Goal: Find specific page/section: Find specific page/section

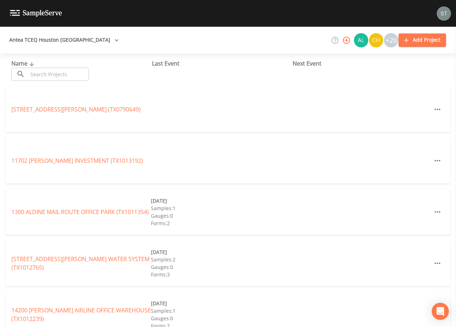
click at [48, 74] on input "text" at bounding box center [58, 74] width 61 height 13
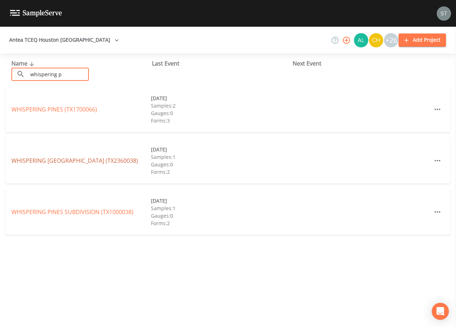
type input "whispering p"
click at [82, 160] on link "WHISPERING [GEOGRAPHIC_DATA] (TX2360038)" at bounding box center [74, 161] width 127 height 8
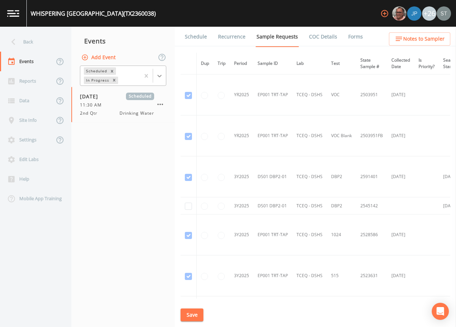
click at [161, 77] on icon at bounding box center [159, 75] width 7 height 7
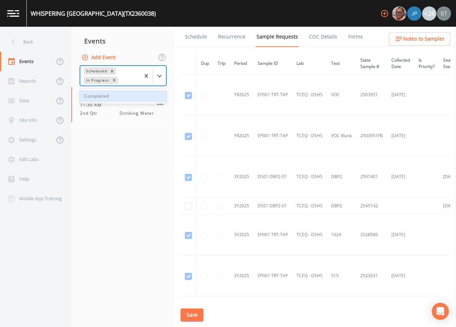
click at [113, 98] on div "Completed" at bounding box center [123, 96] width 86 height 12
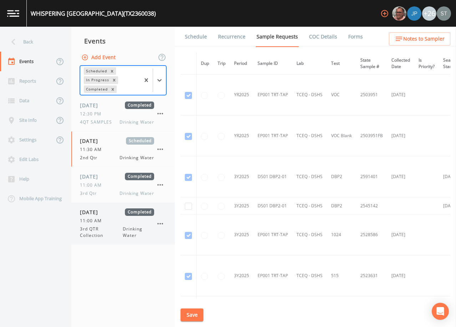
click at [103, 216] on span "[DATE]" at bounding box center [91, 212] width 23 height 7
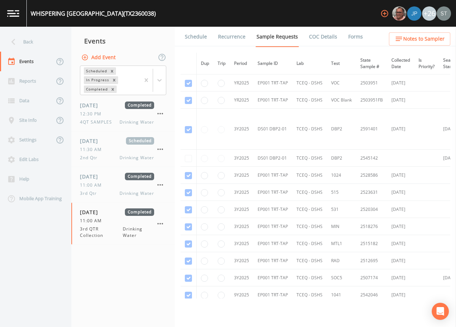
click at [203, 39] on link "Schedule" at bounding box center [196, 37] width 24 height 20
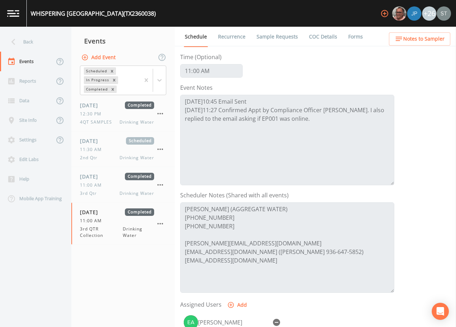
scroll to position [71, 0]
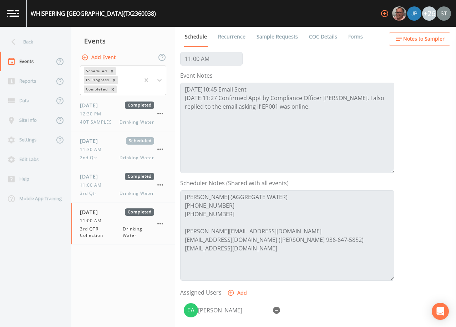
click at [348, 37] on link "Forms" at bounding box center [355, 37] width 17 height 20
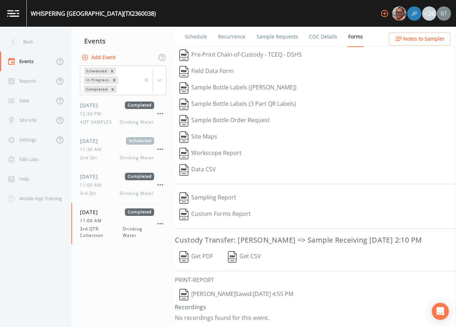
click at [282, 40] on link "Sample Requests" at bounding box center [277, 37] width 44 height 20
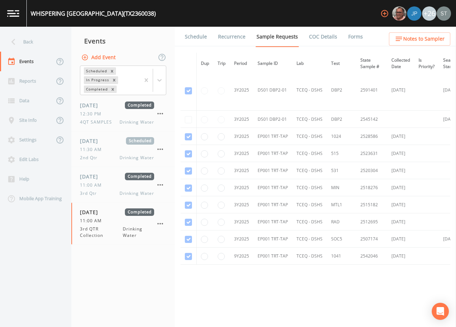
scroll to position [28, 0]
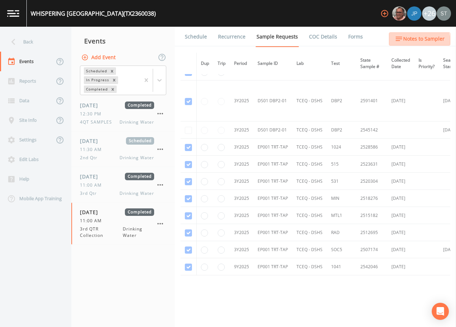
click at [419, 41] on span "Notes to Sampler" at bounding box center [423, 39] width 41 height 9
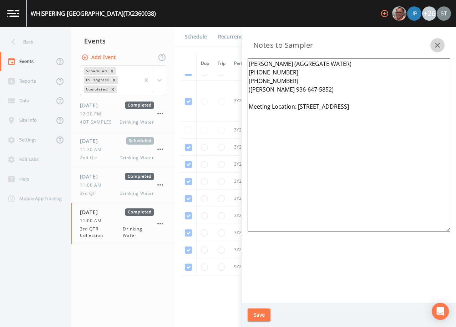
click at [434, 44] on icon "button" at bounding box center [437, 45] width 9 height 9
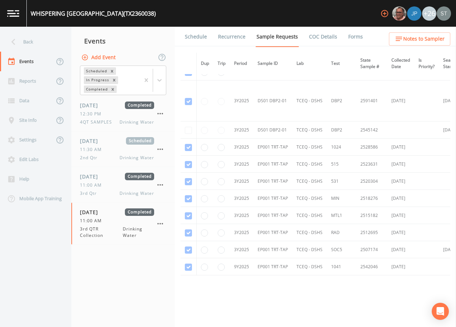
click at [353, 38] on link "Forms" at bounding box center [355, 37] width 17 height 20
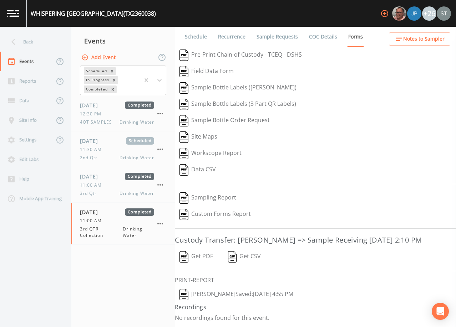
click at [210, 296] on button "[PERSON_NAME]  Saved: [DATE] 4:55 PM" at bounding box center [236, 295] width 123 height 16
click at [35, 42] on div "Back" at bounding box center [32, 42] width 64 height 20
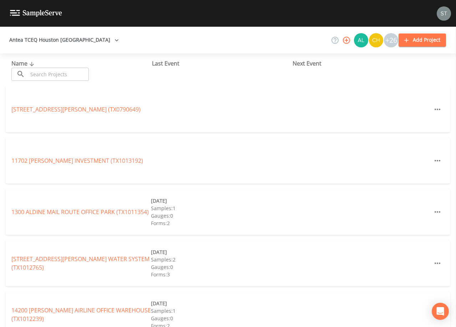
click at [62, 74] on input "text" at bounding box center [58, 74] width 61 height 13
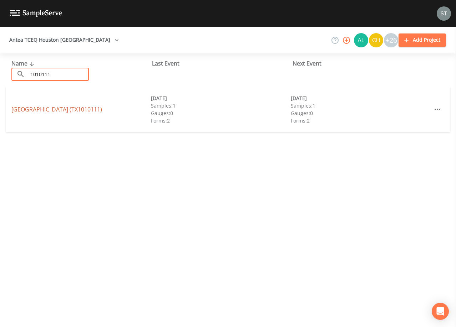
type input "1010111"
click at [71, 109] on link "[GEOGRAPHIC_DATA] (TX1010111)" at bounding box center [56, 110] width 91 height 8
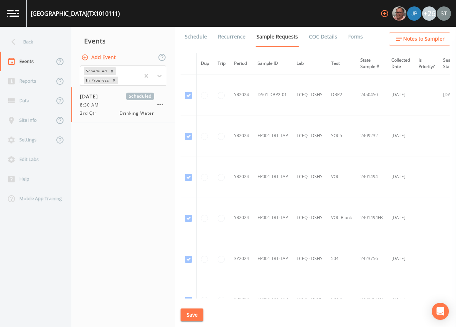
click at [348, 37] on link "Forms" at bounding box center [355, 37] width 17 height 20
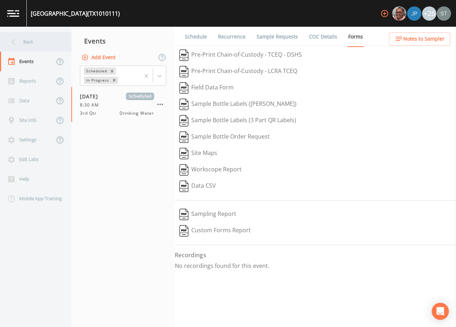
click at [32, 43] on div "Back" at bounding box center [32, 42] width 64 height 20
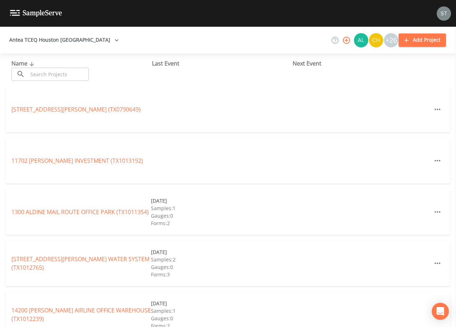
click at [55, 74] on input "text" at bounding box center [58, 74] width 61 height 13
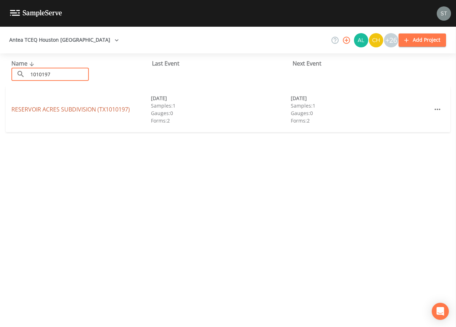
type input "1010197"
click at [100, 109] on link "RESERVOIR ACRES SUBDIVISION (TX1010197)" at bounding box center [70, 110] width 118 height 8
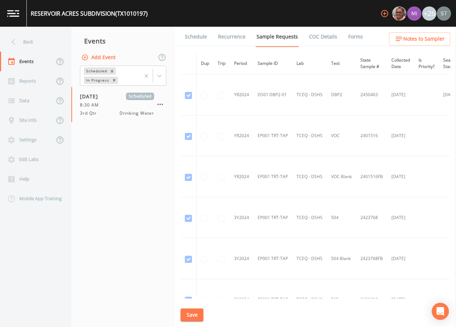
click at [350, 38] on link "Forms" at bounding box center [355, 37] width 17 height 20
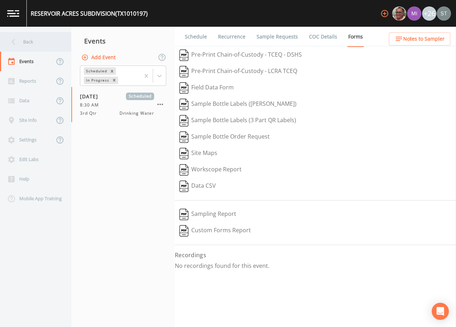
click at [22, 42] on div "Back" at bounding box center [32, 42] width 64 height 20
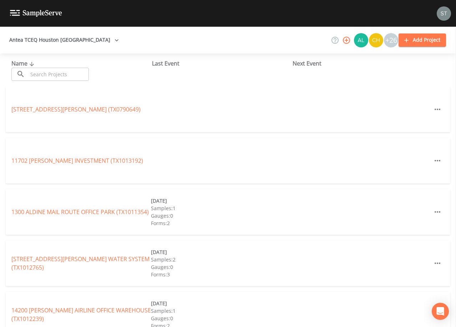
click at [45, 70] on input "text" at bounding box center [58, 74] width 61 height 13
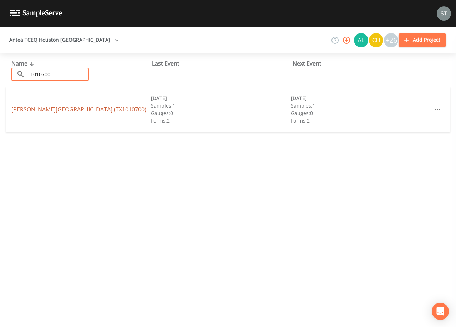
type input "1010700"
click at [70, 109] on link "[PERSON_NAME][GEOGRAPHIC_DATA] (TX1010700)" at bounding box center [78, 110] width 135 height 8
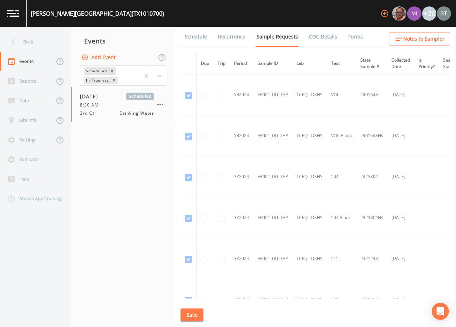
click at [352, 37] on link "Forms" at bounding box center [355, 37] width 17 height 20
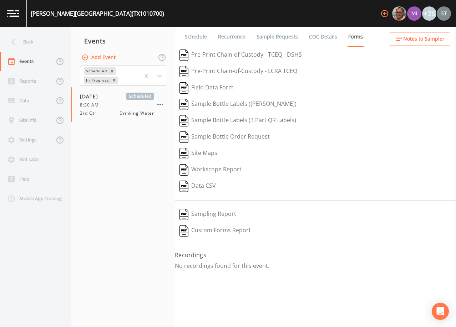
click at [192, 40] on link "Schedule" at bounding box center [196, 37] width 24 height 20
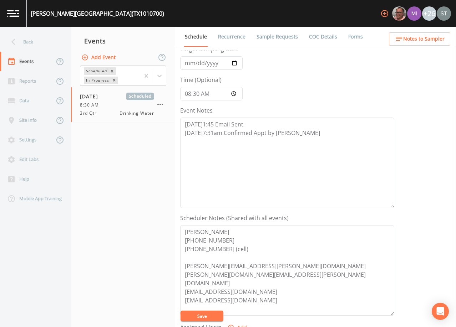
scroll to position [107, 0]
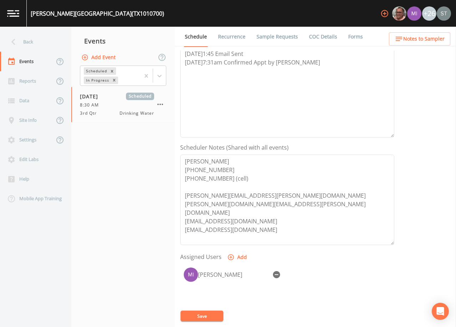
click at [350, 35] on link "Forms" at bounding box center [355, 37] width 17 height 20
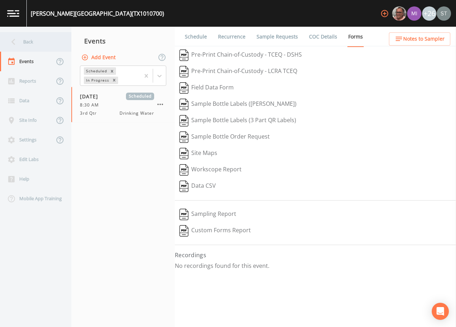
click at [37, 45] on div "Back" at bounding box center [32, 42] width 64 height 20
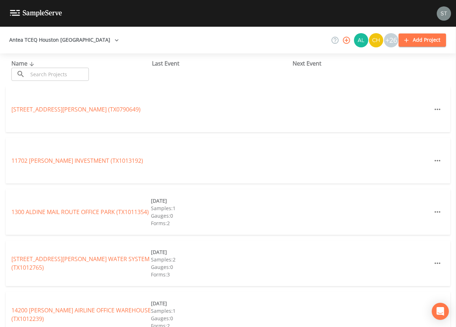
click at [59, 70] on input "text" at bounding box center [58, 74] width 61 height 13
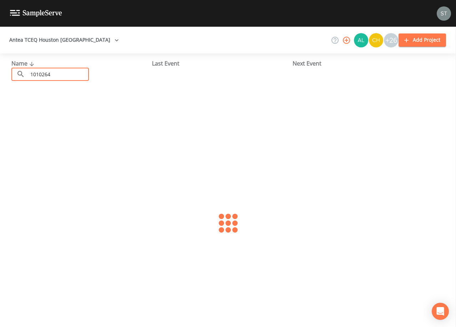
type input "1010264"
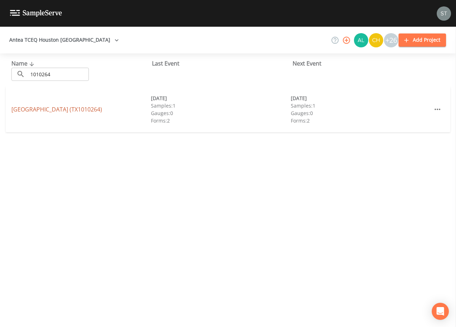
click at [90, 111] on link "[GEOGRAPHIC_DATA] (TX1010264)" at bounding box center [56, 110] width 91 height 8
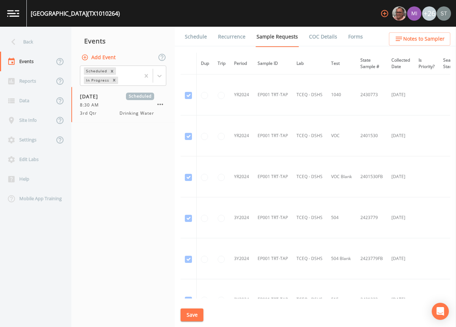
click at [348, 40] on link "Forms" at bounding box center [355, 37] width 17 height 20
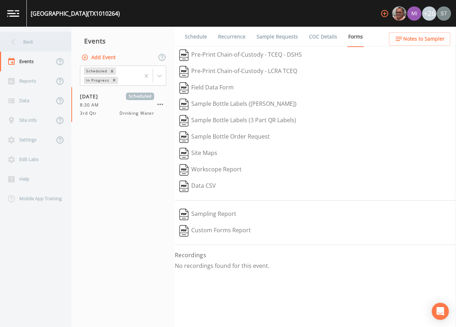
click at [20, 41] on div "Back" at bounding box center [32, 42] width 64 height 20
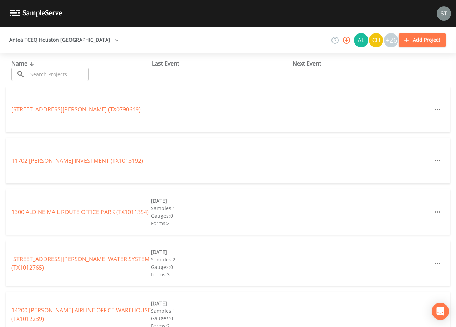
click at [47, 71] on input "text" at bounding box center [58, 74] width 61 height 13
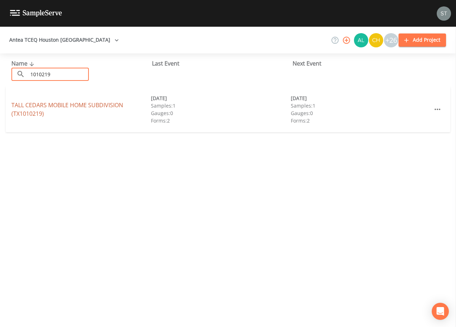
type input "1010219"
click at [58, 102] on link "TALL CEDARS MOBILE HOME SUBDIVISION (TX1010219)" at bounding box center [67, 109] width 112 height 16
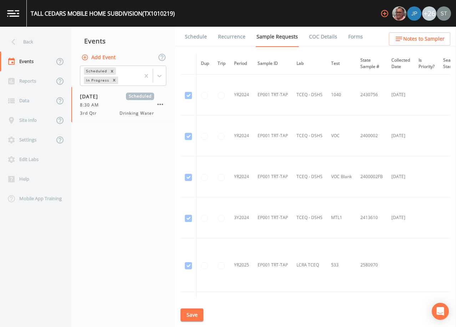
click at [350, 39] on link "Forms" at bounding box center [355, 37] width 17 height 20
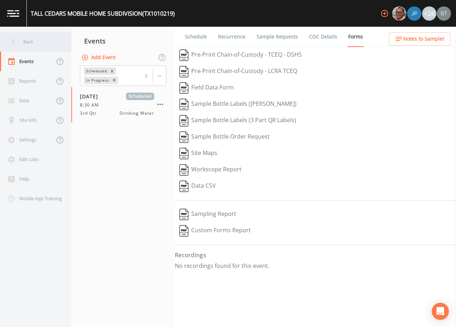
click at [26, 40] on div "Back" at bounding box center [32, 42] width 64 height 20
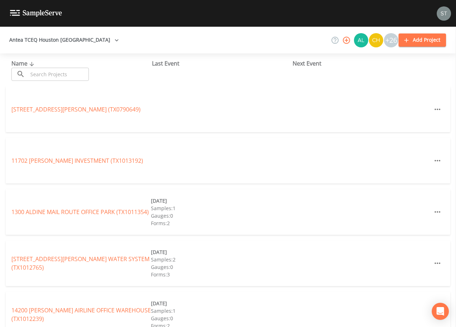
click at [60, 73] on input "text" at bounding box center [58, 74] width 61 height 13
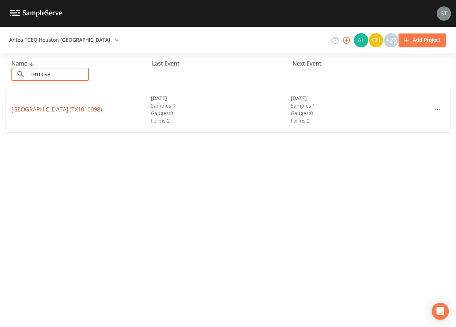
type input "1010098"
click at [85, 108] on link "[GEOGRAPHIC_DATA] (TX1010098)" at bounding box center [56, 110] width 91 height 8
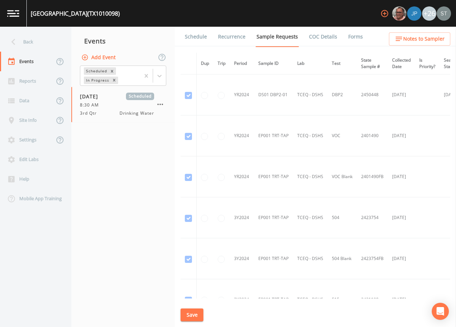
click at [350, 38] on link "Forms" at bounding box center [355, 37] width 17 height 20
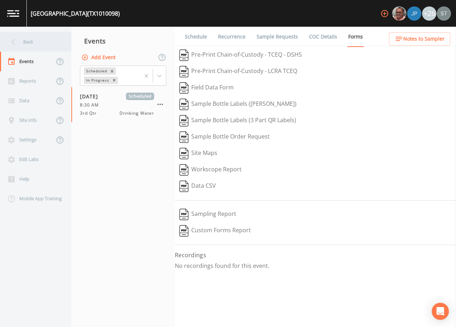
click at [43, 46] on div "Back" at bounding box center [32, 42] width 64 height 20
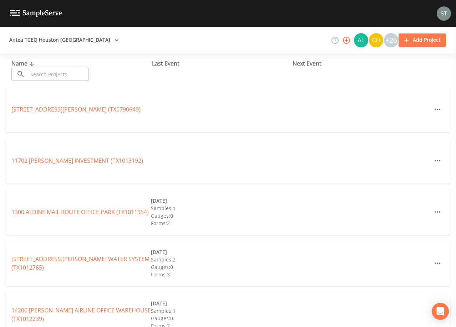
click at [66, 74] on input "text" at bounding box center [58, 74] width 61 height 13
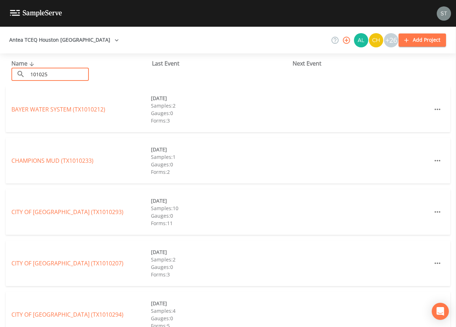
type input "1010252"
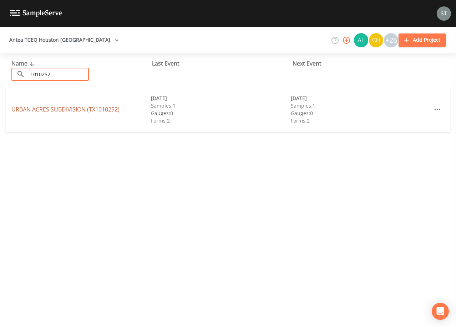
click at [92, 112] on link "URBAN ACRES SUBDIVISION (TX1010252)" at bounding box center [65, 110] width 108 height 8
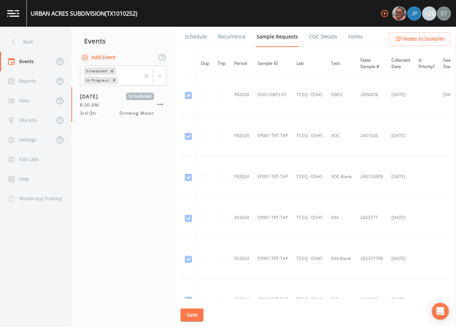
click at [347, 38] on link "Forms" at bounding box center [355, 37] width 17 height 20
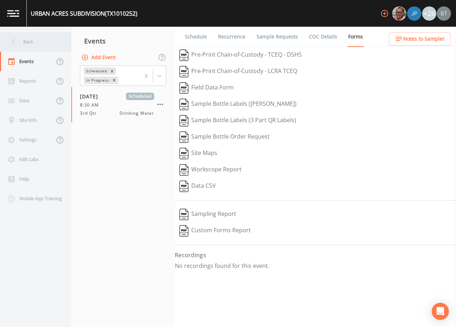
click at [34, 44] on div "Back" at bounding box center [32, 42] width 64 height 20
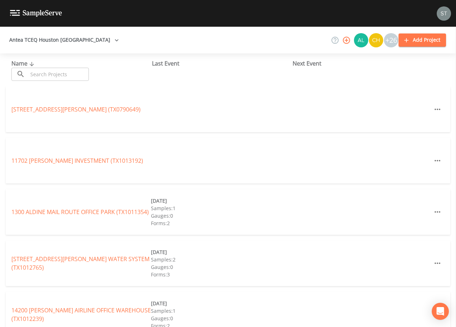
click at [58, 71] on input "text" at bounding box center [58, 74] width 61 height 13
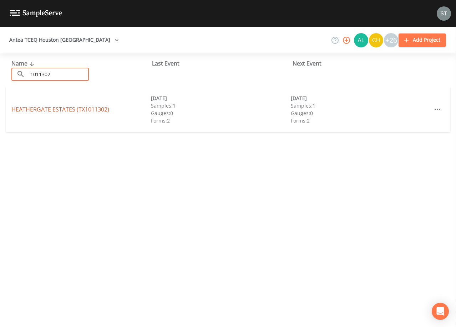
type input "1011302"
click at [73, 108] on link "[GEOGRAPHIC_DATA] (TX1011302)" at bounding box center [60, 110] width 98 height 8
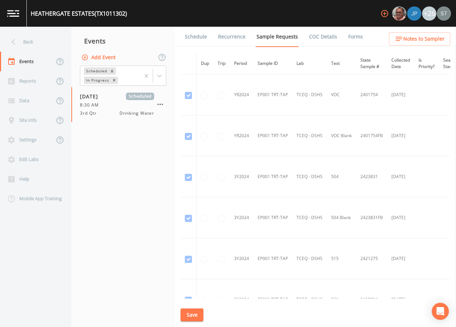
click at [347, 37] on link "Forms" at bounding box center [355, 37] width 17 height 20
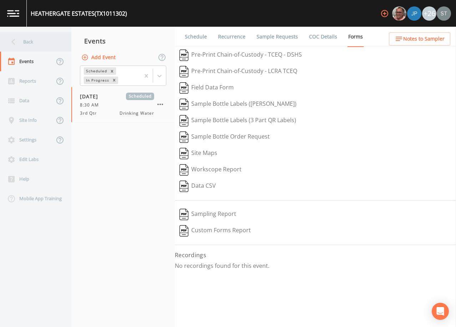
click at [31, 47] on div "Back" at bounding box center [32, 42] width 64 height 20
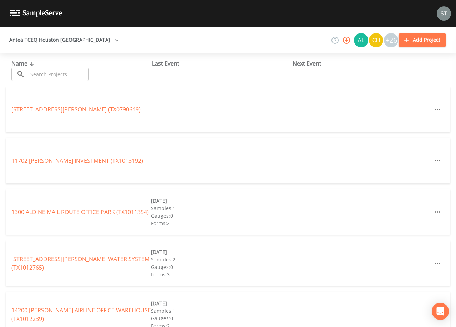
click at [58, 75] on input "text" at bounding box center [58, 74] width 61 height 13
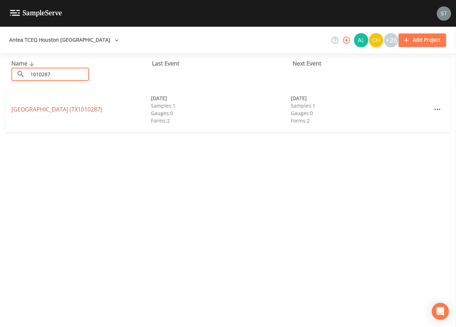
type input "1010287"
click at [85, 109] on link "[GEOGRAPHIC_DATA] (TX1010287)" at bounding box center [56, 110] width 91 height 8
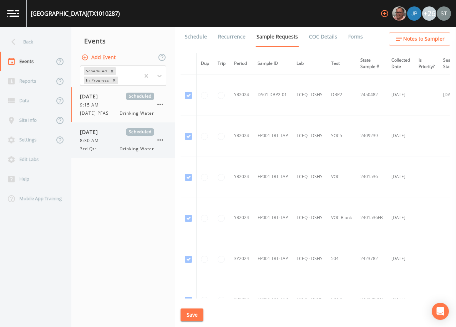
click at [108, 143] on div "8:30 AM" at bounding box center [117, 141] width 74 height 6
click at [350, 37] on link "Forms" at bounding box center [355, 37] width 17 height 20
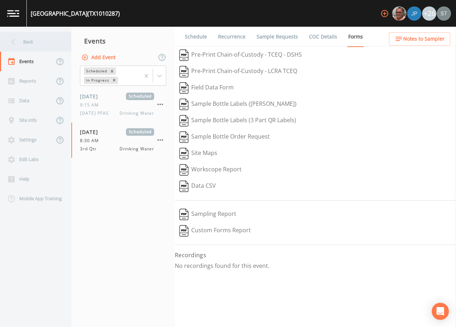
click at [41, 43] on div "Back" at bounding box center [32, 42] width 64 height 20
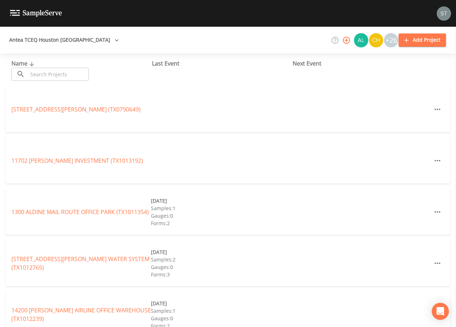
click at [56, 72] on input "text" at bounding box center [58, 74] width 61 height 13
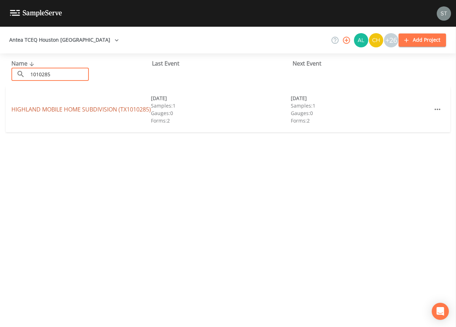
type input "1010285"
click at [91, 106] on link "HIGHLAND MOBILE HOME SUBDIVISION (TX1010285)" at bounding box center [80, 110] width 139 height 8
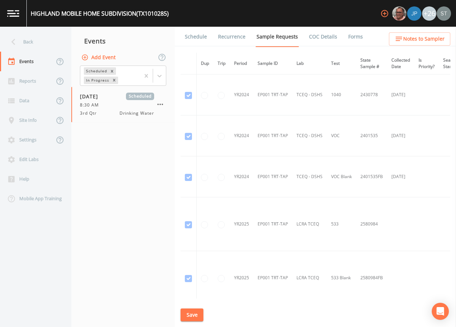
click at [351, 38] on link "Forms" at bounding box center [355, 37] width 17 height 20
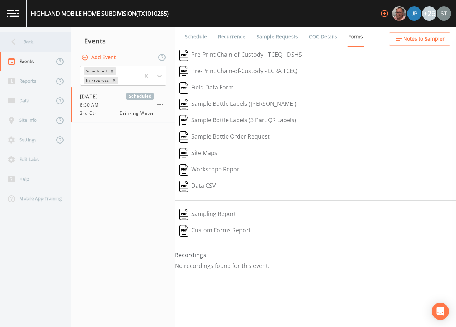
click at [34, 43] on div "Back" at bounding box center [32, 42] width 64 height 20
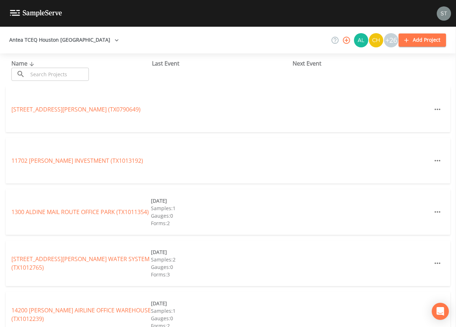
click at [55, 73] on input "text" at bounding box center [58, 74] width 61 height 13
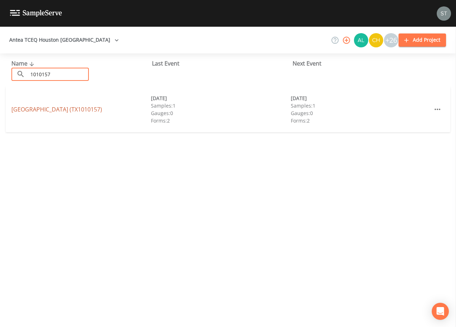
type input "1010157"
click at [81, 109] on link "[GEOGRAPHIC_DATA] (TX1010157)" at bounding box center [56, 110] width 91 height 8
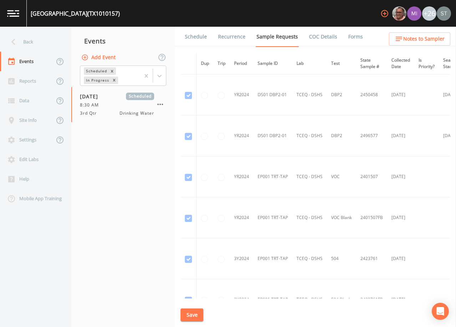
click at [353, 37] on link "Forms" at bounding box center [355, 37] width 17 height 20
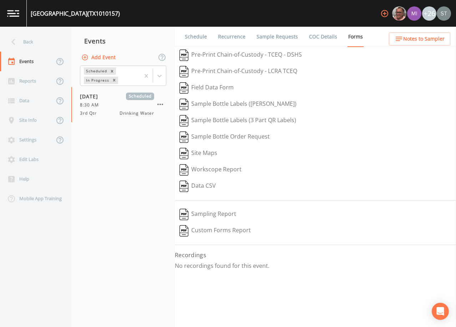
click at [194, 37] on link "Schedule" at bounding box center [196, 37] width 24 height 20
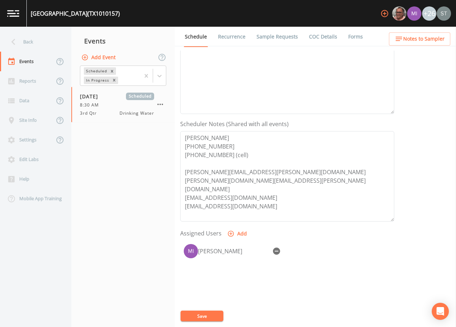
scroll to position [143, 0]
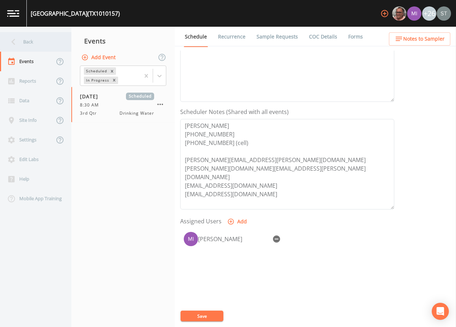
click at [32, 41] on div "Back" at bounding box center [32, 42] width 64 height 20
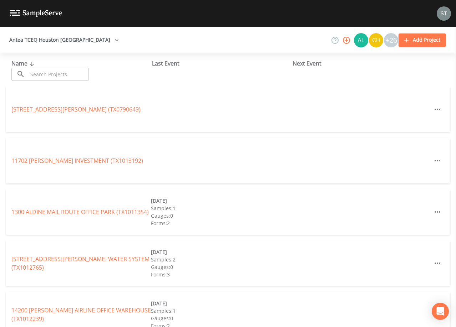
click at [75, 74] on input "text" at bounding box center [58, 74] width 61 height 13
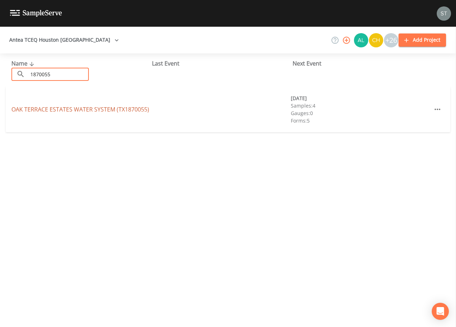
type input "1870055"
click at [123, 110] on link "OAK TERRACE ESTATES WATER SYSTEM (TX1870055)" at bounding box center [80, 110] width 138 height 8
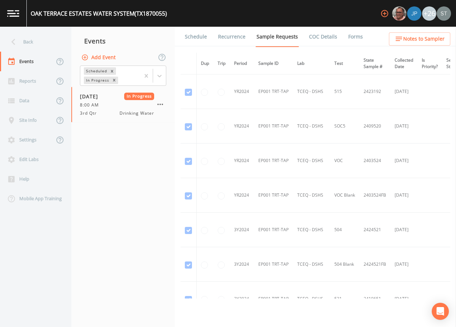
click at [352, 40] on link "Forms" at bounding box center [355, 37] width 17 height 20
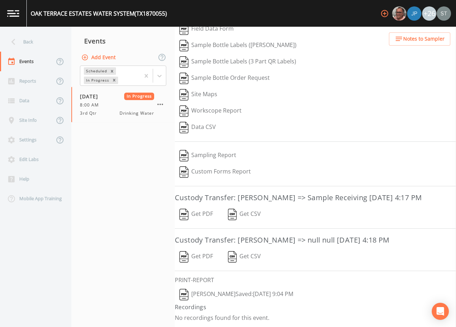
scroll to position [70, 0]
click at [199, 256] on button "Get PDF" at bounding box center [196, 257] width 43 height 16
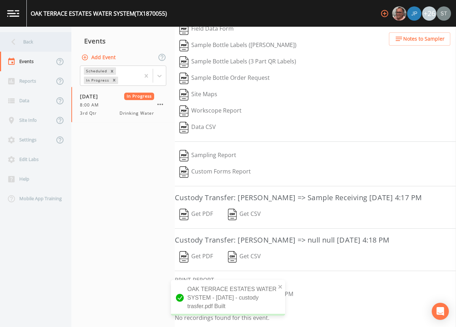
click at [31, 40] on div "Back" at bounding box center [32, 42] width 64 height 20
